Goal: Task Accomplishment & Management: Use online tool/utility

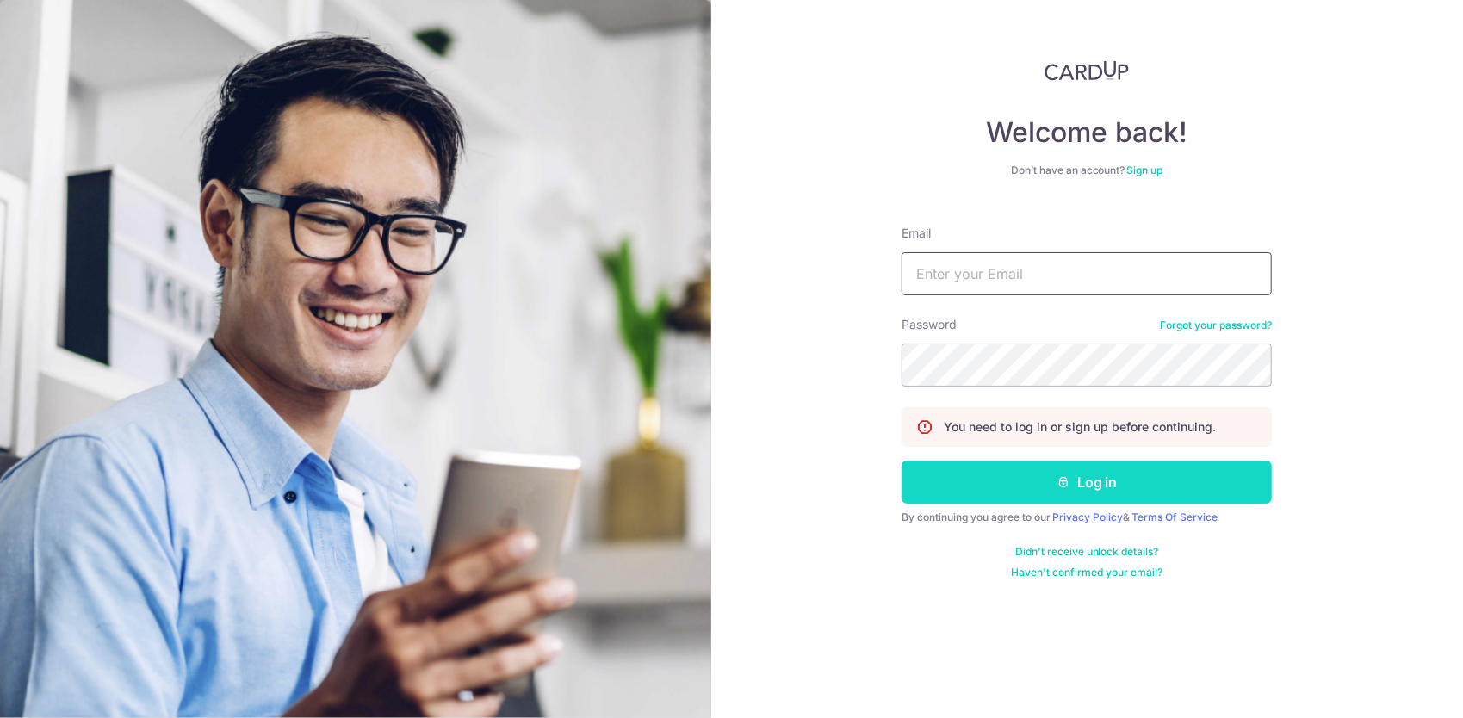
type input "[EMAIL_ADDRESS][DOMAIN_NAME]"
click at [914, 479] on button "Log in" at bounding box center [1086, 482] width 370 height 43
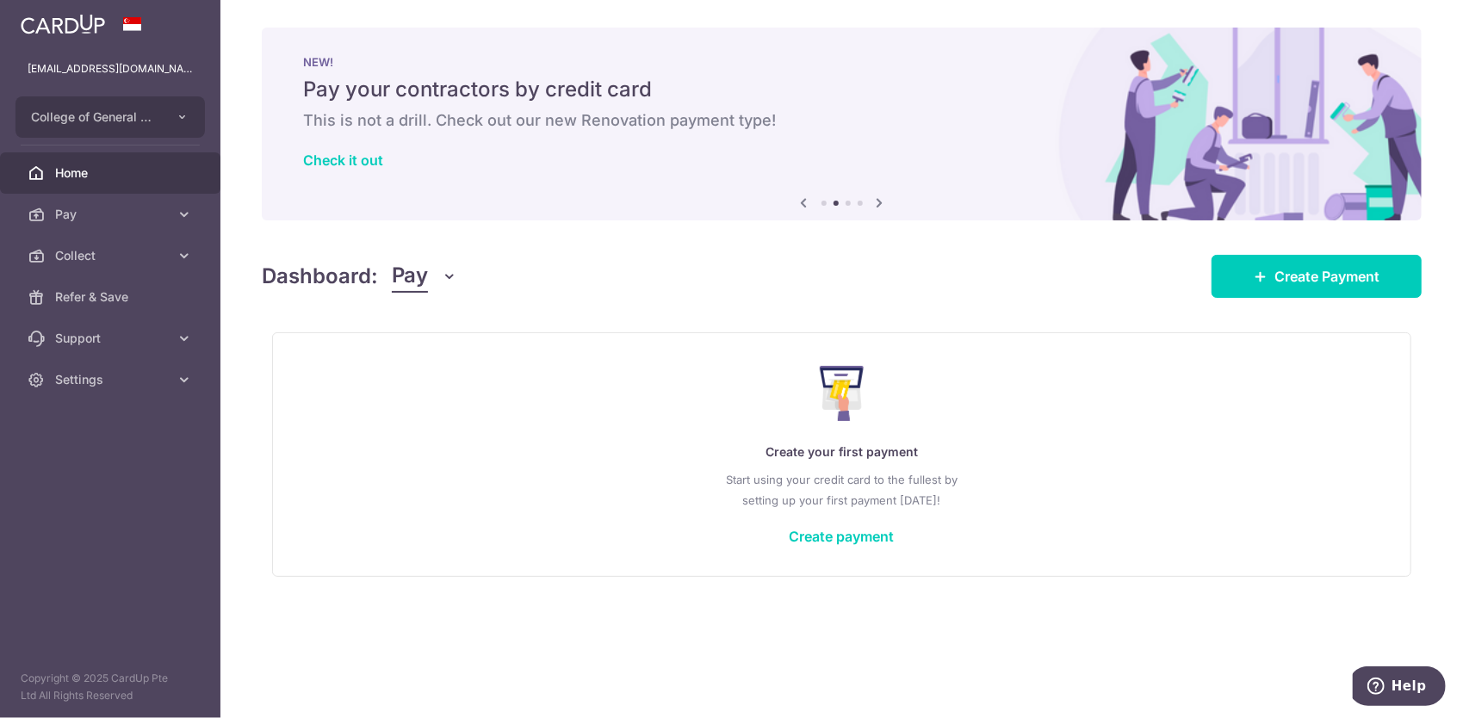
click at [412, 286] on span "Pay" at bounding box center [410, 276] width 36 height 33
click at [408, 369] on link "Collect" at bounding box center [482, 365] width 179 height 41
click at [439, 277] on button "Pay" at bounding box center [425, 276] width 66 height 33
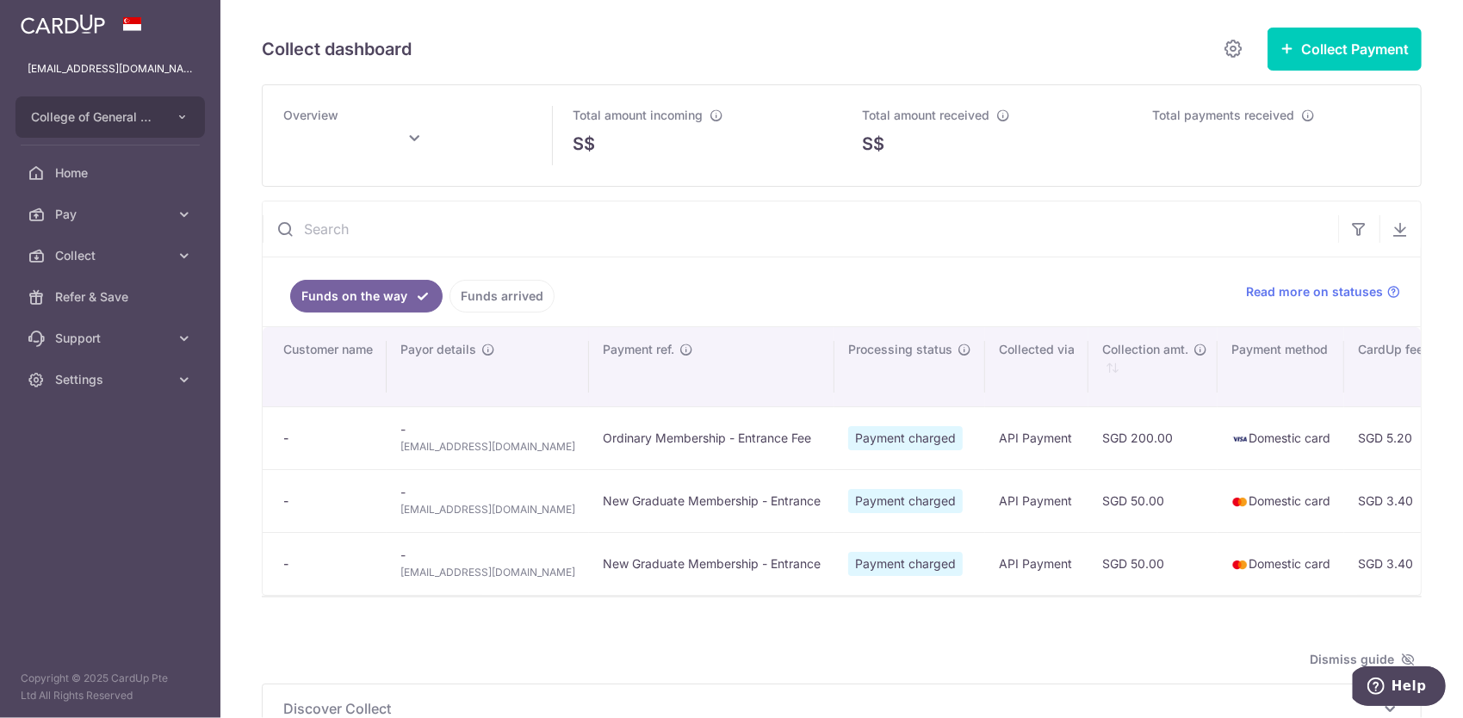
type input "[DATE]"
